Goal: Complete application form: Complete application form

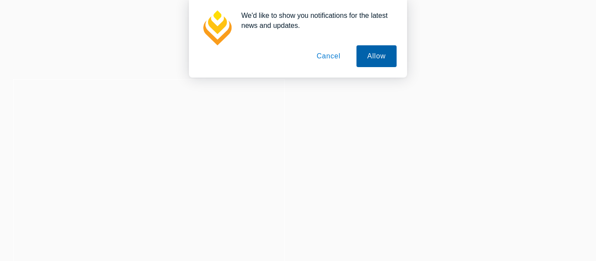
click at [370, 55] on button "Allow" at bounding box center [376, 56] width 40 height 22
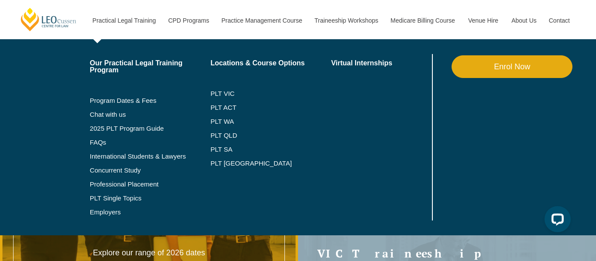
scroll to position [9, 0]
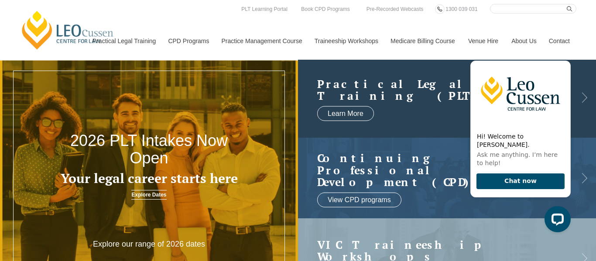
click at [404, 106] on link at bounding box center [447, 98] width 298 height 80
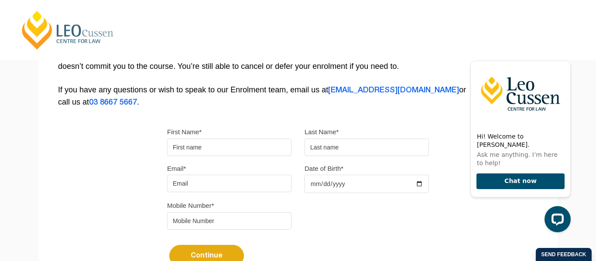
click at [206, 154] on input "First Name*" at bounding box center [229, 147] width 124 height 17
type input "Waris"
type input "Banks"
type input "waris.banks@gmail.com"
click at [418, 186] on input "Date of Birth*" at bounding box center [367, 184] width 124 height 18
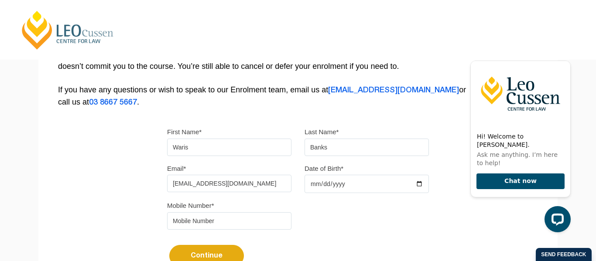
type input "2025-08-26"
click at [210, 226] on input "tel" at bounding box center [229, 220] width 124 height 17
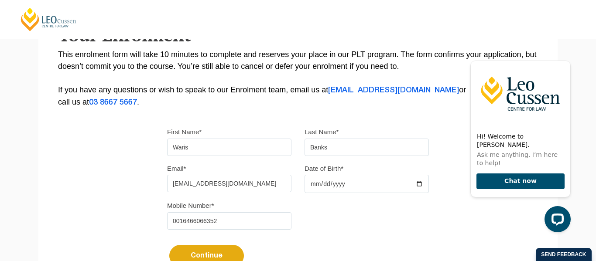
scroll to position [229, 0]
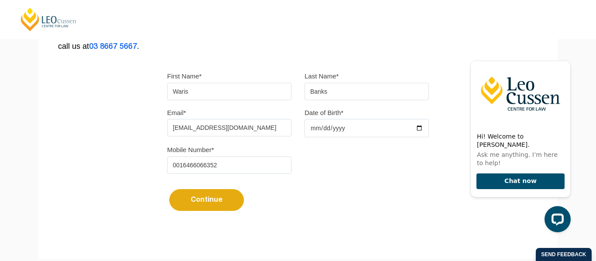
click at [212, 204] on button "Continue" at bounding box center [206, 200] width 75 height 22
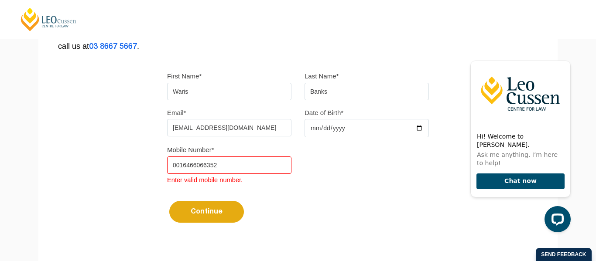
click at [179, 168] on input "0016466066352" at bounding box center [229, 165] width 124 height 17
type input "16466066352"
click at [214, 213] on button "Continue" at bounding box center [206, 212] width 75 height 22
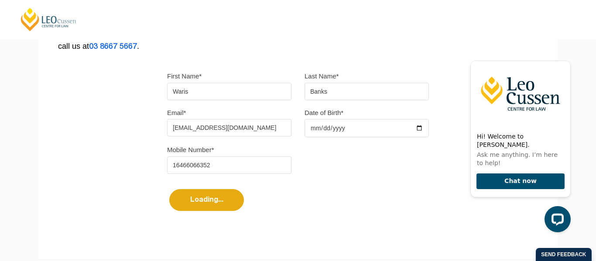
scroll to position [0, 0]
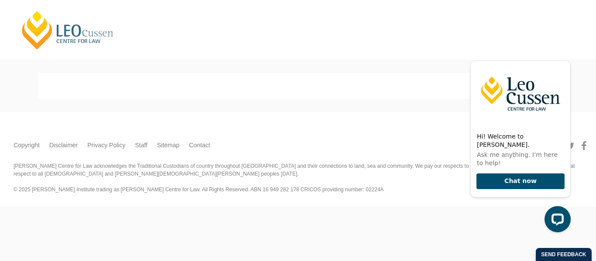
select select
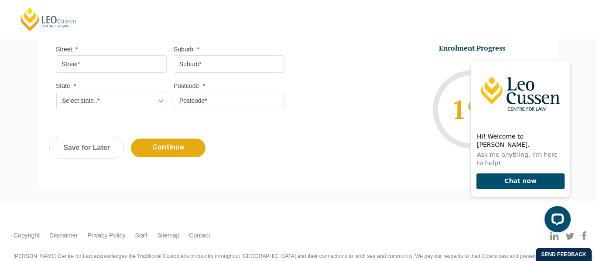
scroll to position [568, 0]
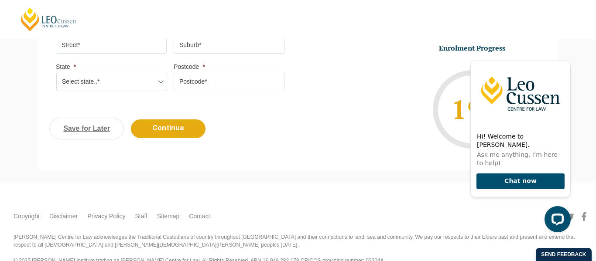
click at [86, 130] on link "Save for Later" at bounding box center [86, 129] width 75 height 22
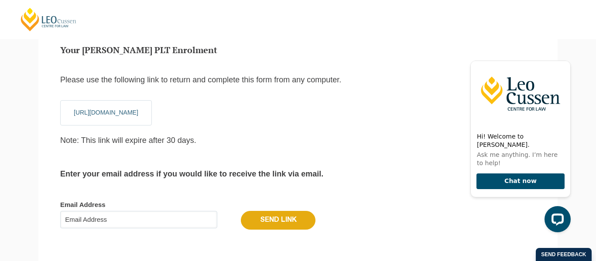
scroll to position [76, 0]
click at [108, 224] on input "Email Address" at bounding box center [138, 219] width 157 height 17
type input "waris.banks@gmail.com"
click at [275, 218] on input "Send Link" at bounding box center [278, 220] width 75 height 18
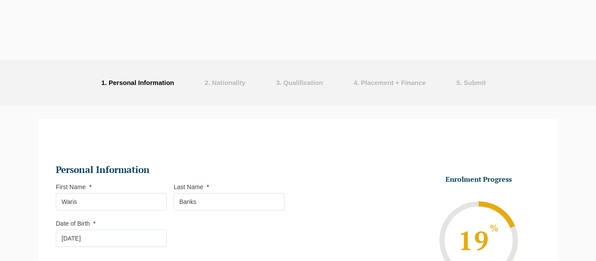
select select
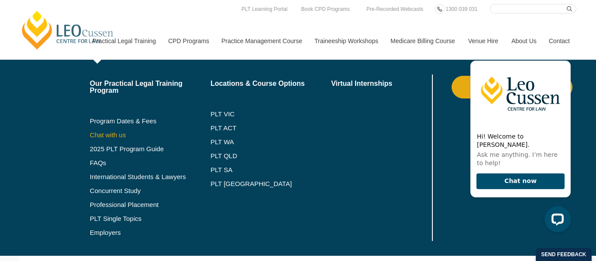
click at [110, 137] on link "Chat with us" at bounding box center [150, 135] width 121 height 7
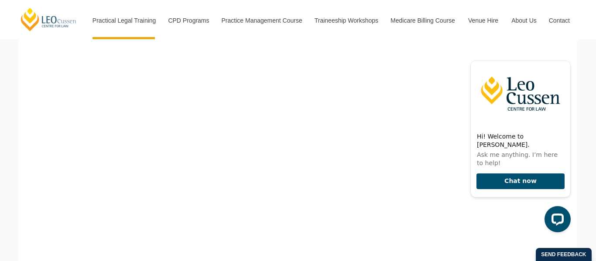
scroll to position [268, 0]
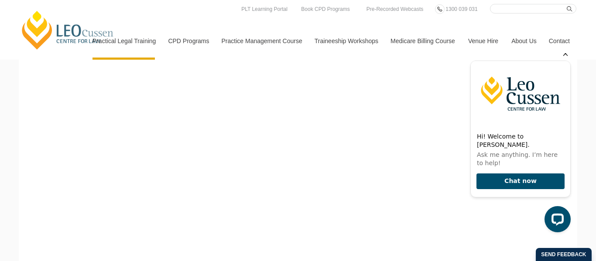
click at [566, 59] on icon "Hide greeting" at bounding box center [565, 53] width 10 height 10
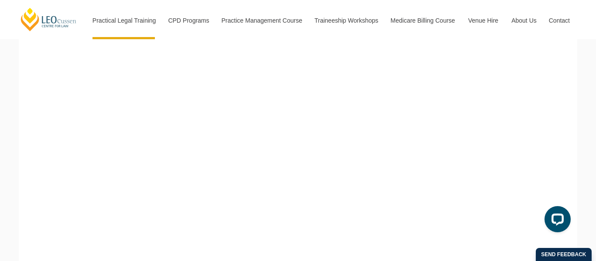
scroll to position [475, 0]
